Goal: Entertainment & Leisure: Browse casually

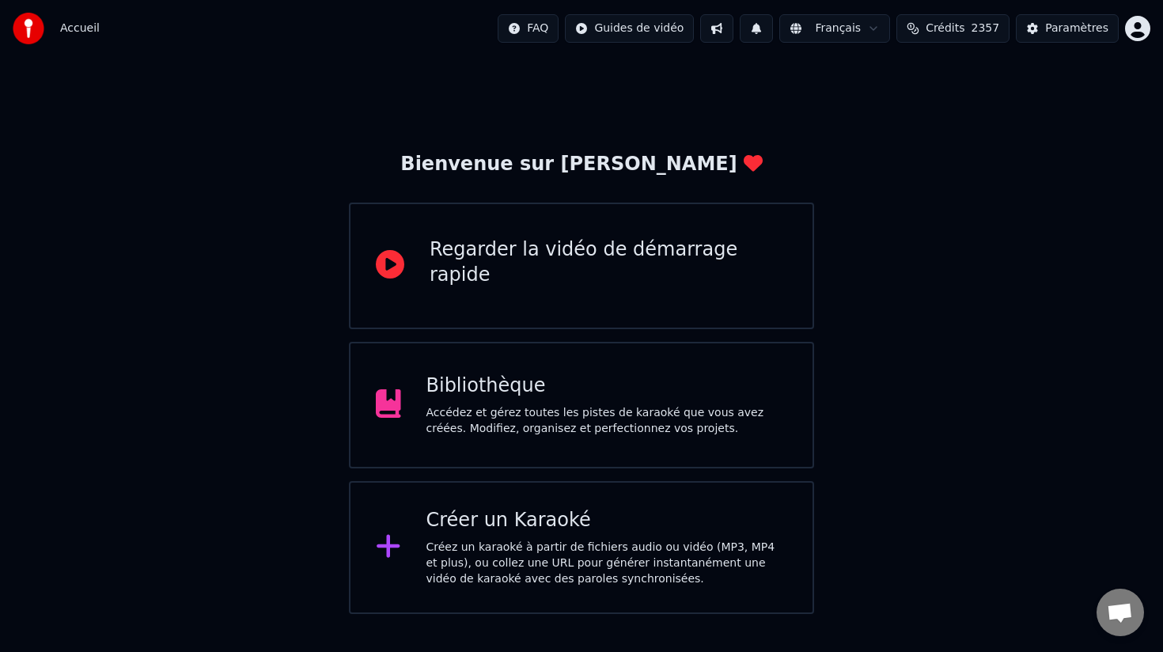
click at [659, 420] on div "Accédez et gérez toutes les pistes de karaoké que vous avez créées. Modifiez, o…" at bounding box center [607, 421] width 362 height 32
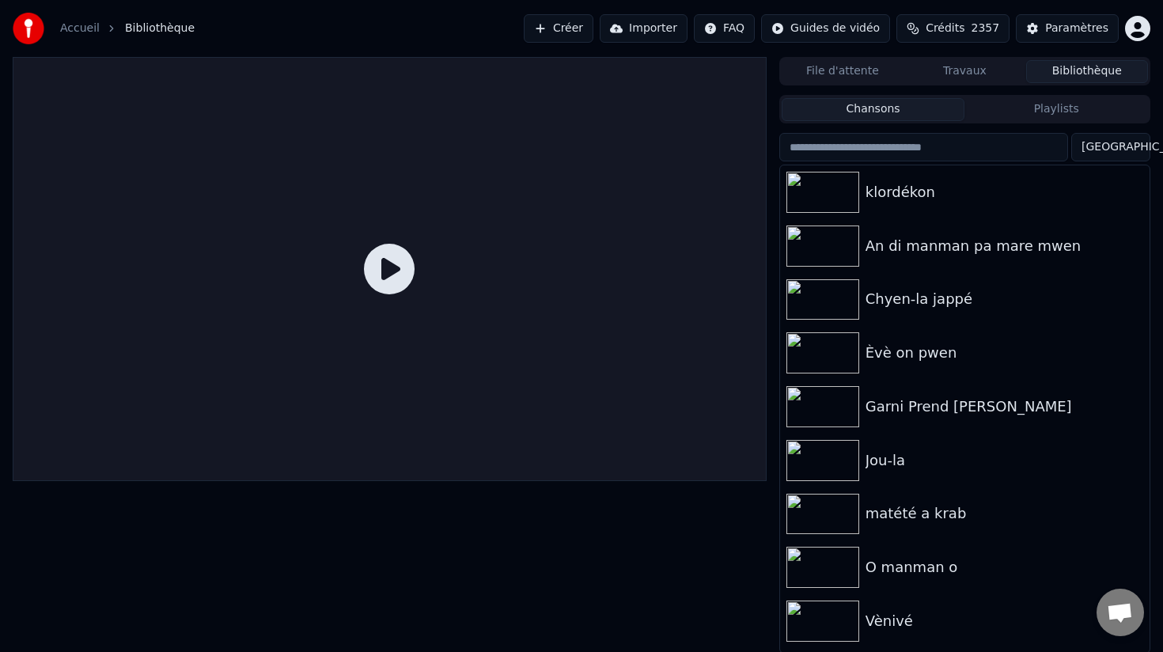
click at [1087, 72] on button "Bibliothèque" at bounding box center [1087, 71] width 122 height 23
click at [917, 103] on button "Chansons" at bounding box center [874, 109] width 184 height 23
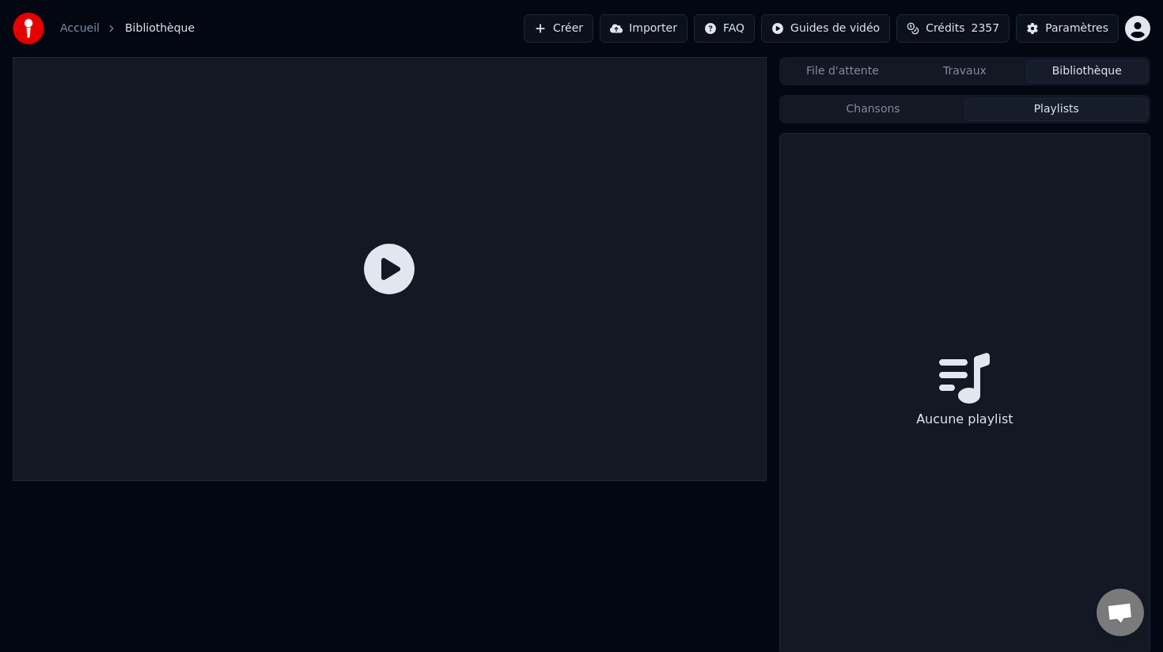
click at [1031, 111] on button "Playlists" at bounding box center [1056, 109] width 184 height 23
click at [907, 111] on button "Chansons" at bounding box center [874, 109] width 184 height 23
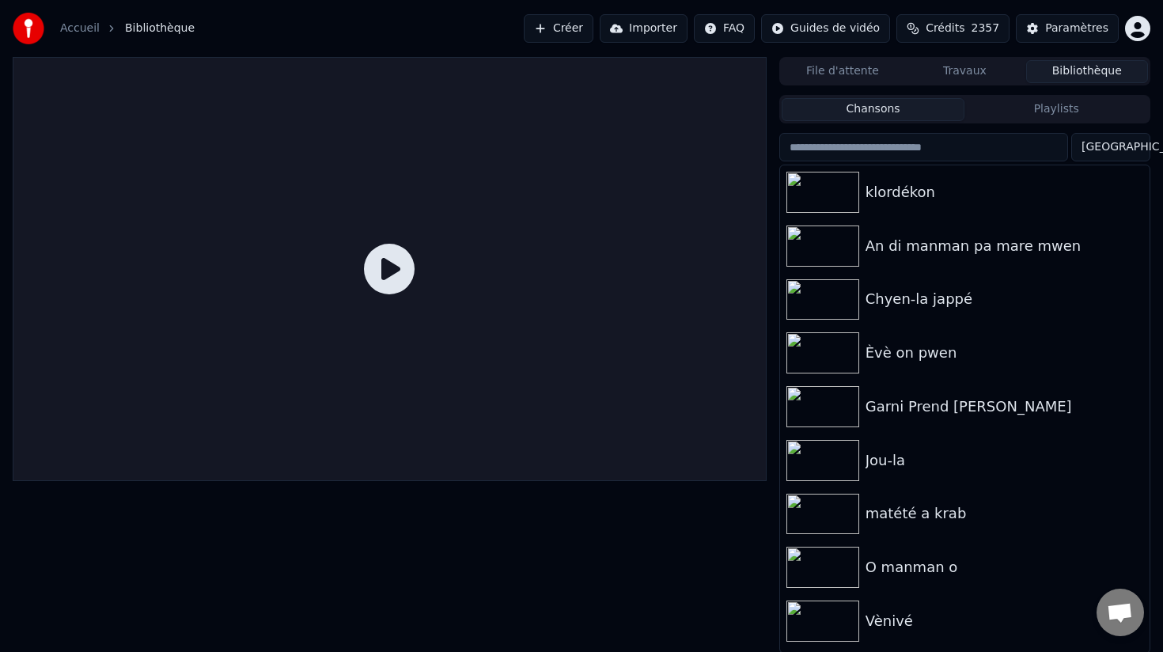
click at [831, 74] on button "File d'attente" at bounding box center [843, 71] width 122 height 23
click at [1081, 73] on button "Bibliothèque" at bounding box center [1087, 71] width 122 height 23
